Goal: Task Accomplishment & Management: Manage account settings

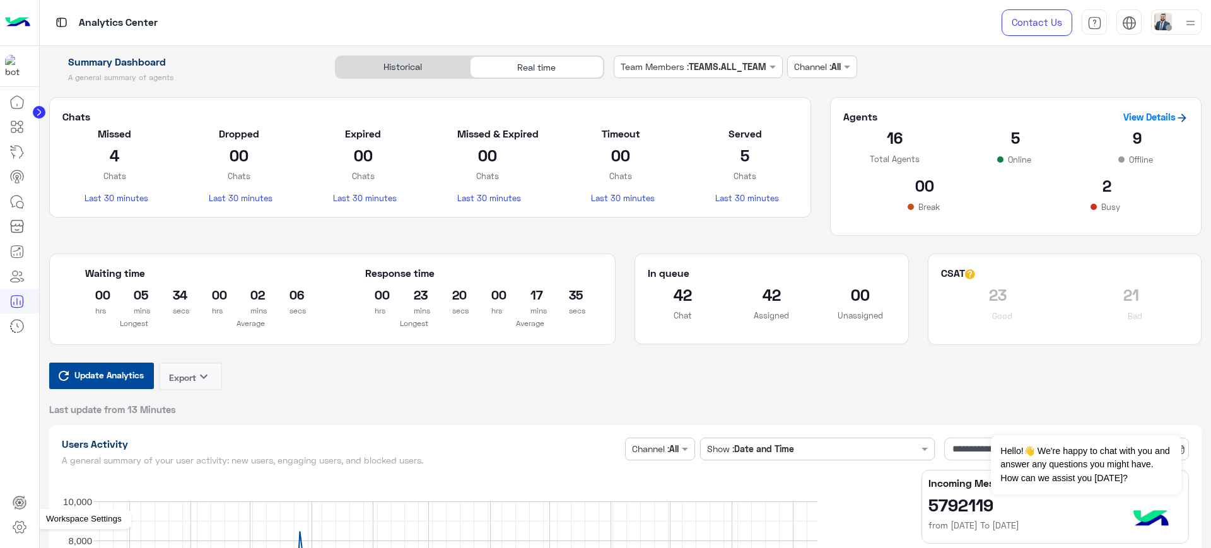
click at [23, 521] on icon at bounding box center [19, 527] width 15 height 15
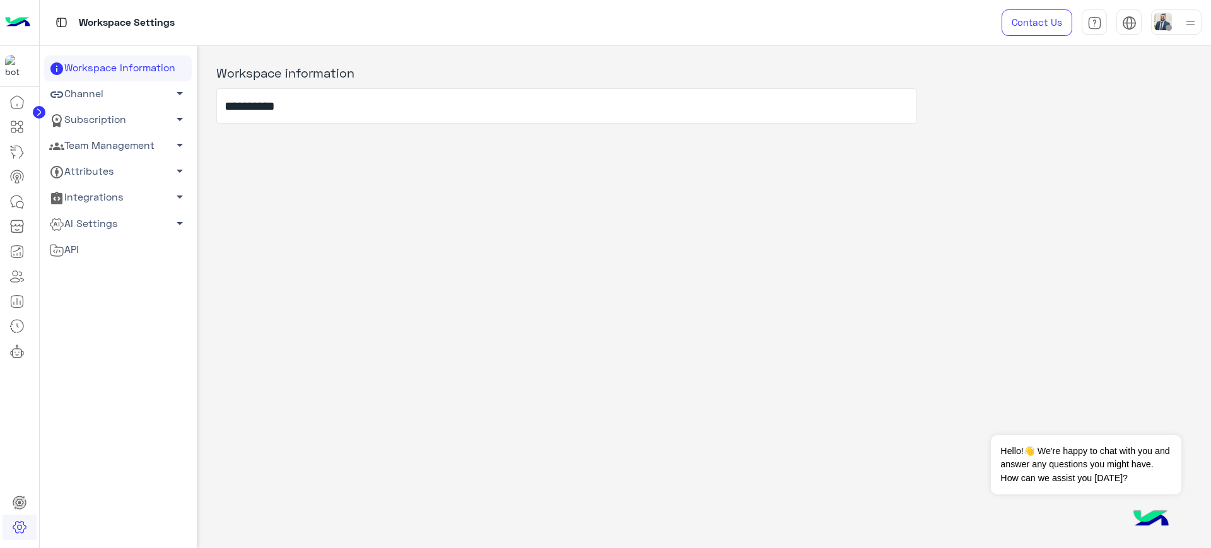
click at [124, 121] on link "Subscription arrow_drop_down" at bounding box center [118, 120] width 148 height 26
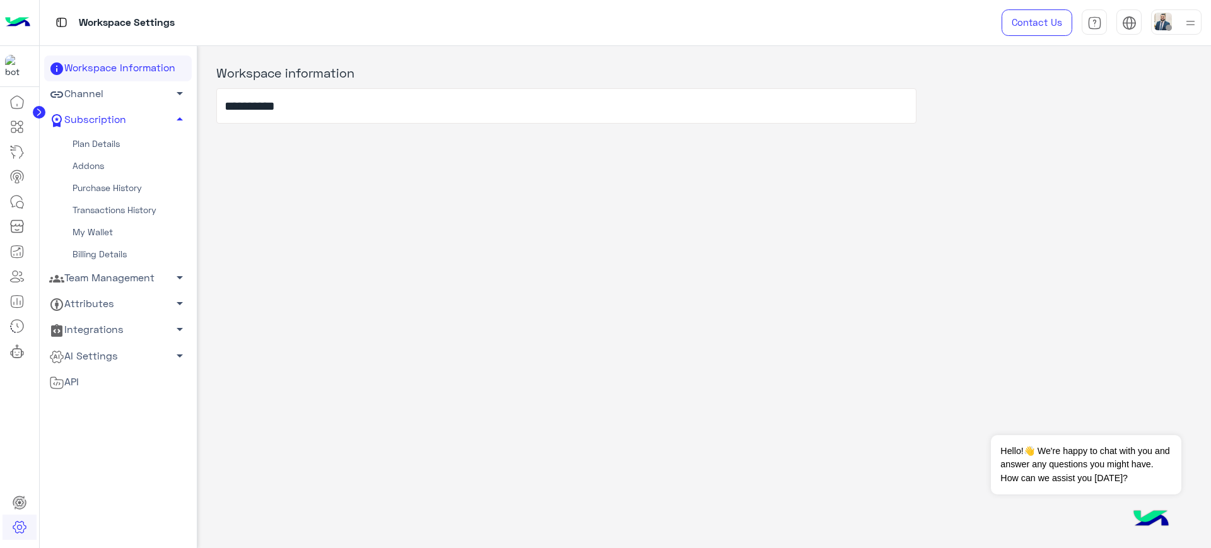
click at [103, 144] on link "Plan Details" at bounding box center [118, 144] width 148 height 22
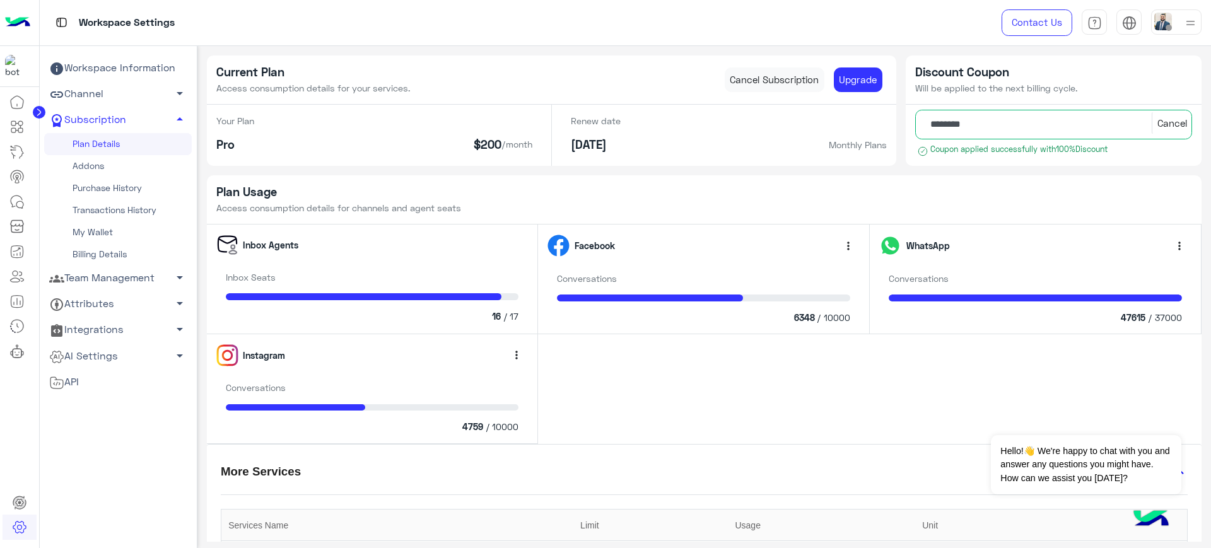
click at [682, 199] on div "Plan Usage Access consumption details for channels and agent seats" at bounding box center [704, 200] width 995 height 50
